Goal: Use online tool/utility: Utilize a website feature to perform a specific function

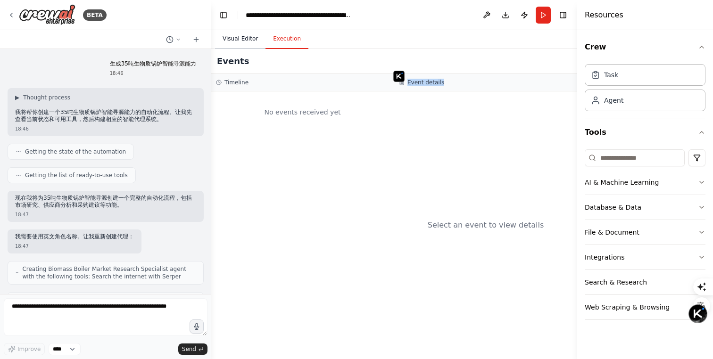
scroll to position [583, 0]
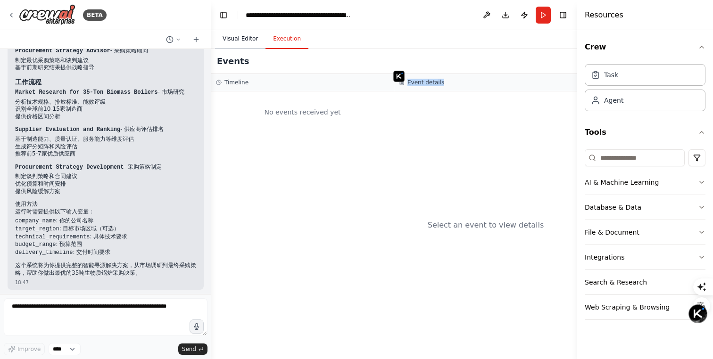
click at [241, 43] on button "Visual Editor" at bounding box center [240, 39] width 50 height 20
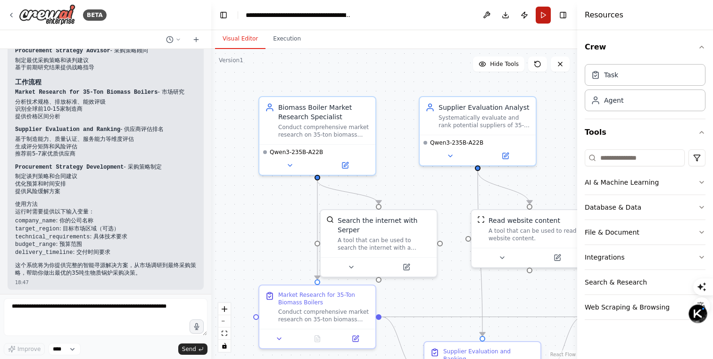
click at [546, 17] on button "Run" at bounding box center [543, 15] width 15 height 17
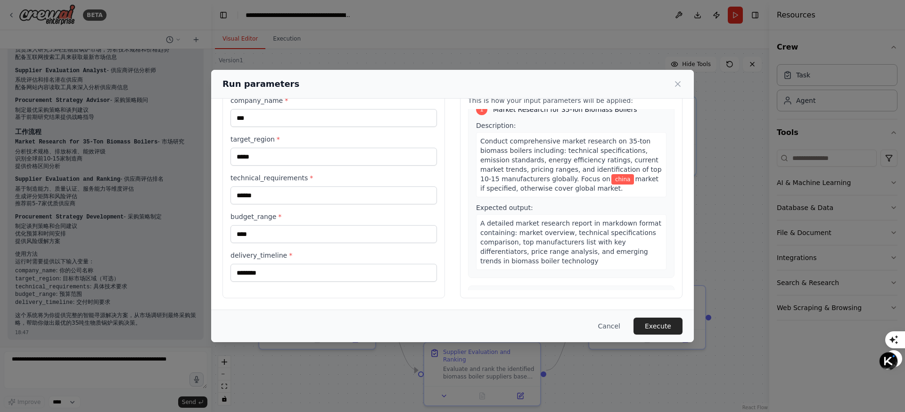
scroll to position [0, 0]
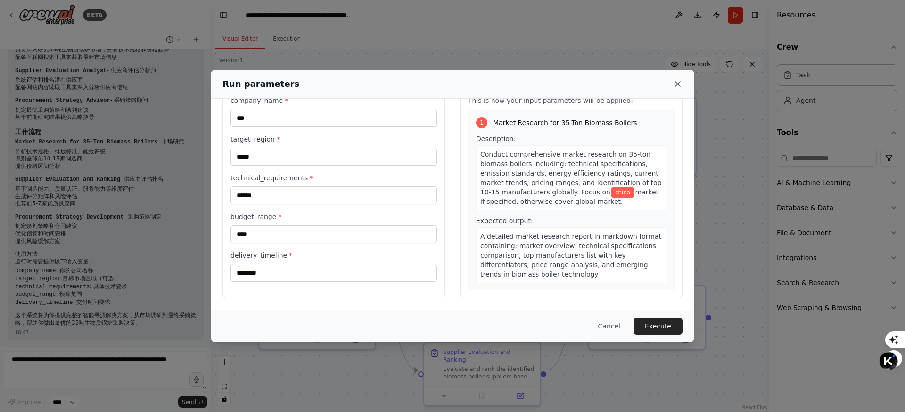
click at [677, 85] on icon at bounding box center [677, 83] width 9 height 9
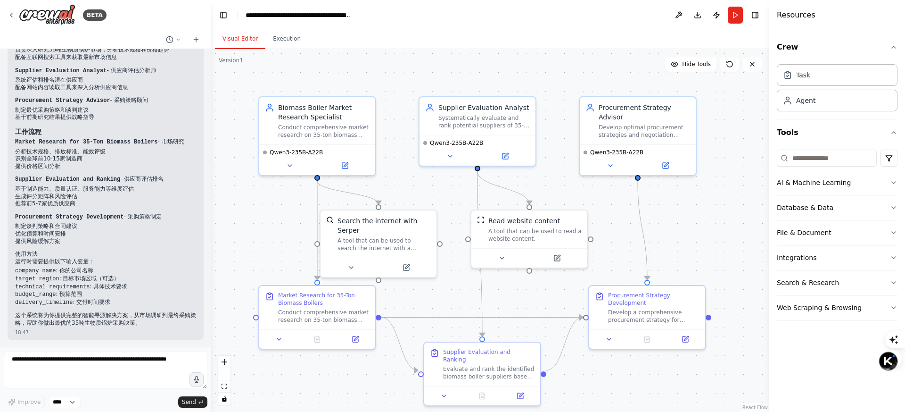
click at [713, 132] on div ".deletable-edge-delete-btn { width: 20px; height: 20px; border: 0px solid #ffff…" at bounding box center [490, 230] width 558 height 363
click at [277, 36] on button "Execution" at bounding box center [287, 39] width 43 height 20
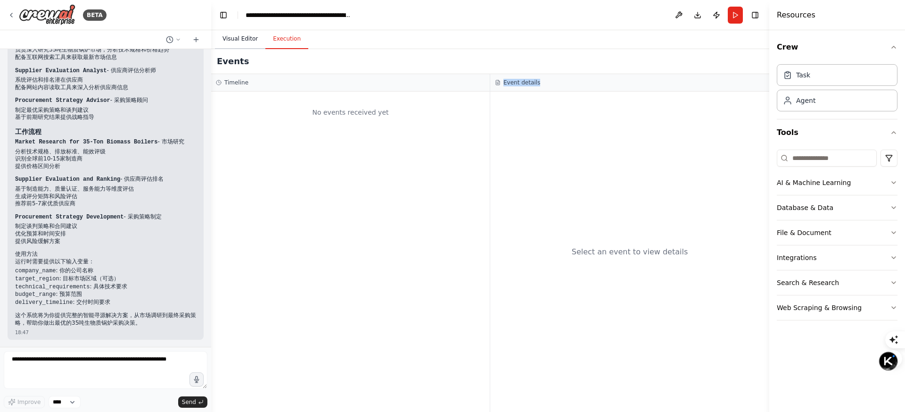
click at [243, 37] on button "Visual Editor" at bounding box center [240, 39] width 50 height 20
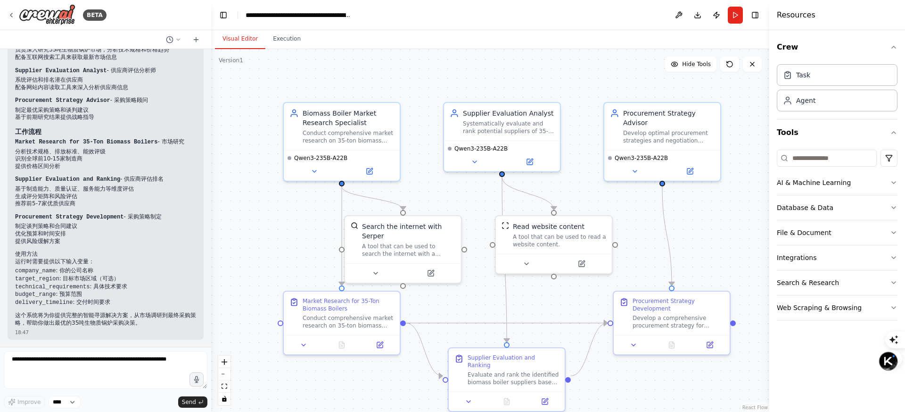
drag, startPoint x: 742, startPoint y: 144, endPoint x: 766, endPoint y: 149, distance: 24.6
click at [713, 154] on html "BETA 生成35吨生物质锅炉智能寻源能力 18:46 ▶ Thought process 我将帮你创建一个35吨生物质锅炉智能寻源能力的自动化流程。让我先查…" at bounding box center [452, 411] width 905 height 823
click at [713, 155] on html "BETA 生成35吨生物质锅炉智能寻源能力 18:46 ▶ Thought process 我将帮你创建一个35吨生物质锅炉智能寻源能力的自动化流程。让我先查…" at bounding box center [452, 411] width 905 height 823
click at [713, 257] on button "Integrations" at bounding box center [837, 257] width 121 height 25
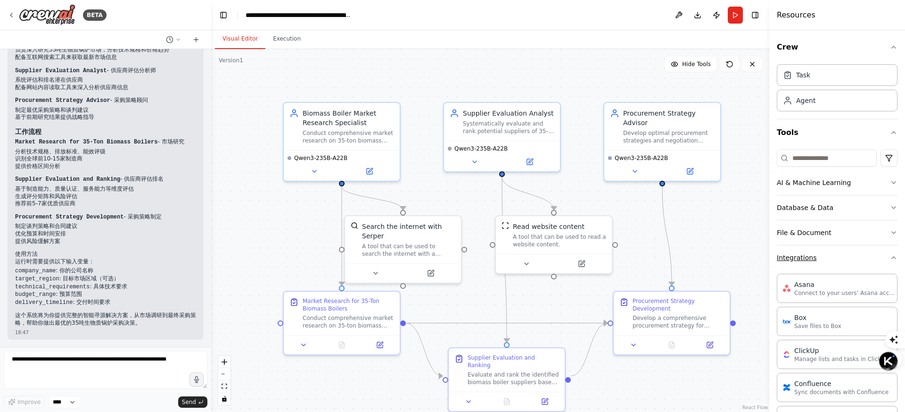
click at [713, 257] on icon "button" at bounding box center [894, 258] width 4 height 2
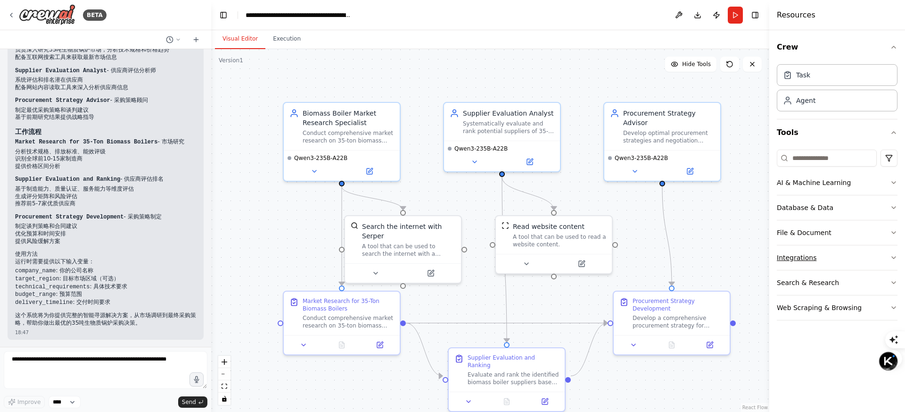
click at [713, 257] on button "Integrations" at bounding box center [837, 257] width 121 height 25
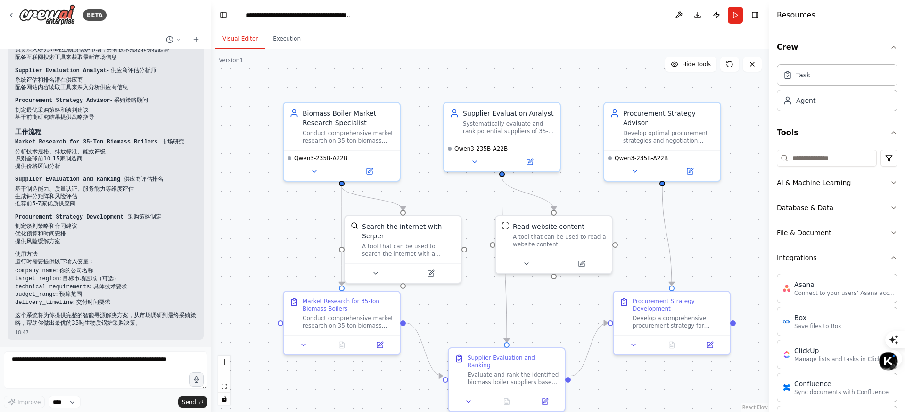
click at [713, 257] on icon "button" at bounding box center [894, 258] width 4 height 2
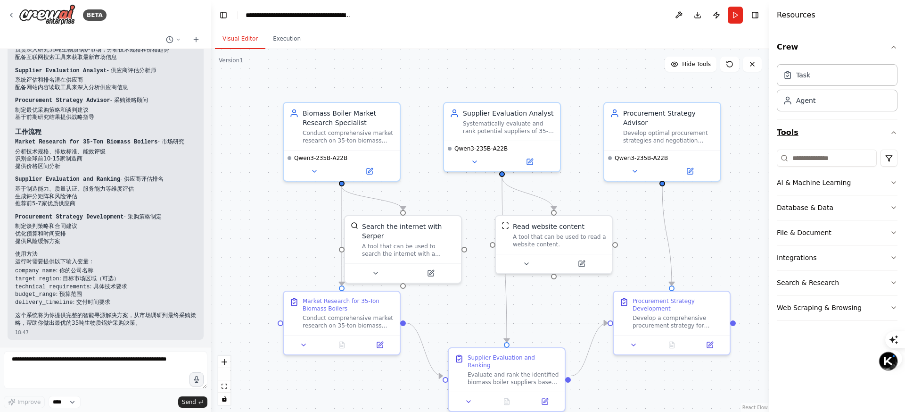
click at [713, 134] on icon "button" at bounding box center [894, 133] width 8 height 8
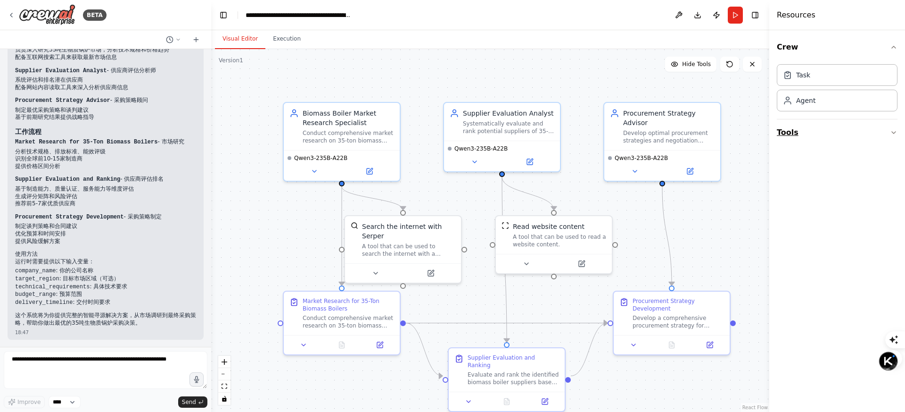
click at [713, 131] on icon "button" at bounding box center [894, 133] width 8 height 8
click at [713, 132] on icon "button" at bounding box center [894, 133] width 4 height 2
click at [713, 131] on icon "button" at bounding box center [894, 133] width 8 height 8
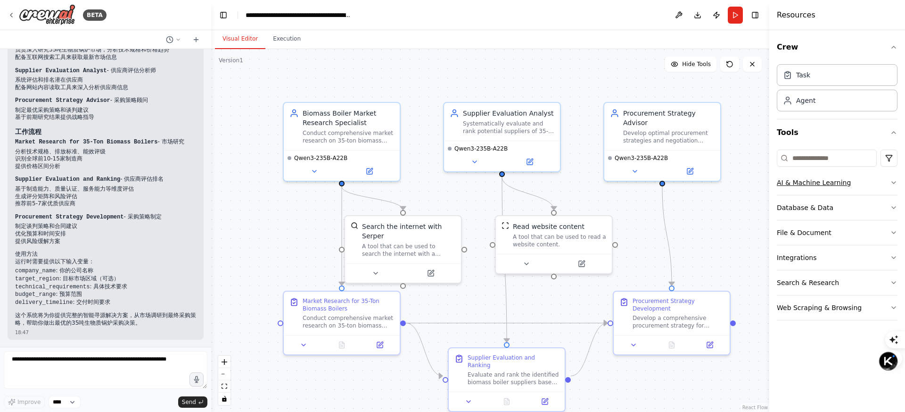
click at [713, 185] on button "AI & Machine Learning" at bounding box center [837, 182] width 121 height 25
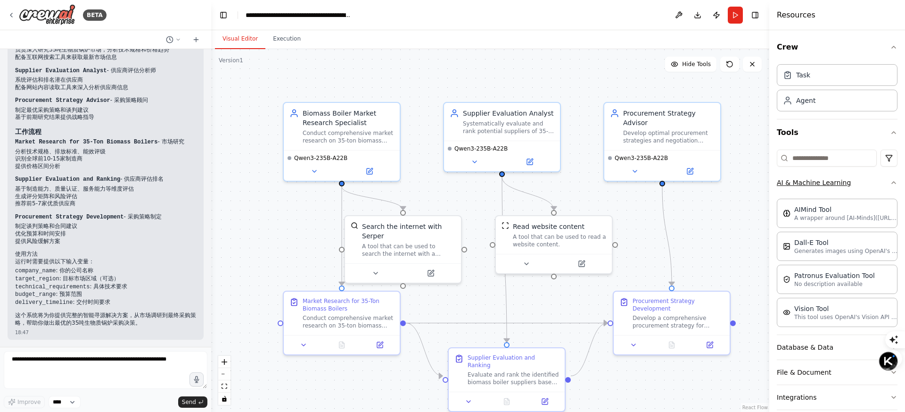
click at [713, 185] on icon "button" at bounding box center [894, 183] width 8 height 8
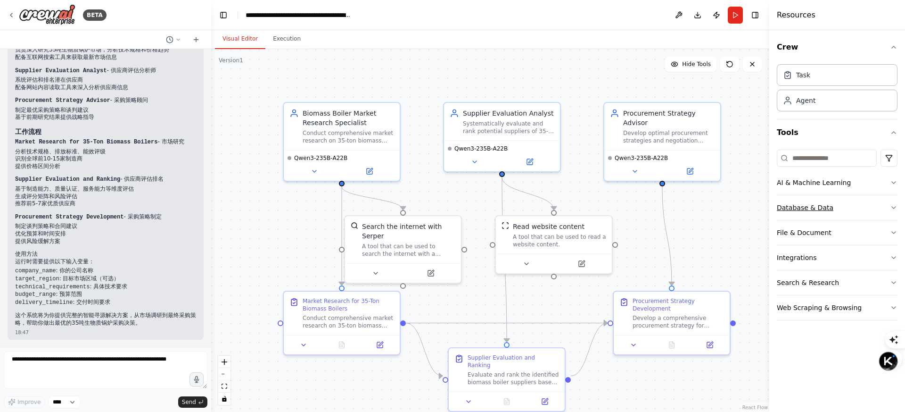
click at [713, 202] on button "Database & Data" at bounding box center [837, 207] width 121 height 25
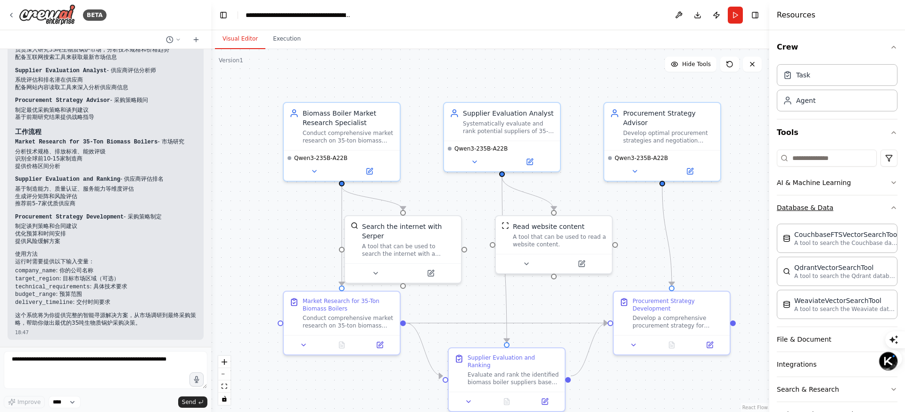
click at [713, 202] on button "Database & Data" at bounding box center [837, 207] width 121 height 25
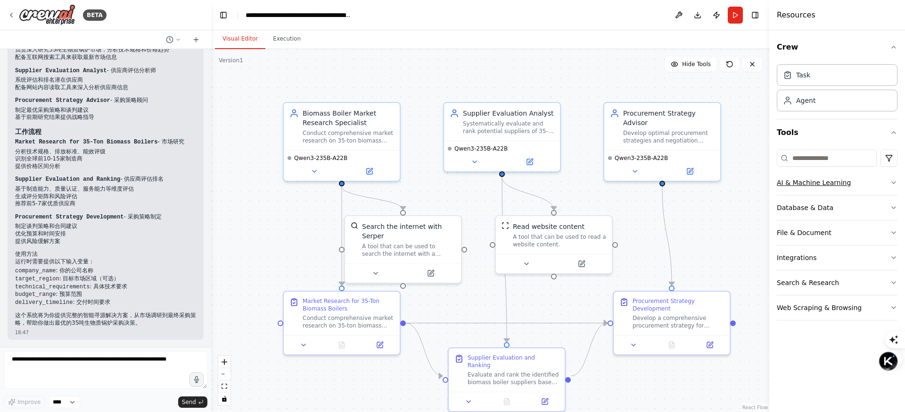
click at [713, 188] on button "AI & Machine Learning" at bounding box center [837, 182] width 121 height 25
